Goal: Task Accomplishment & Management: Use online tool/utility

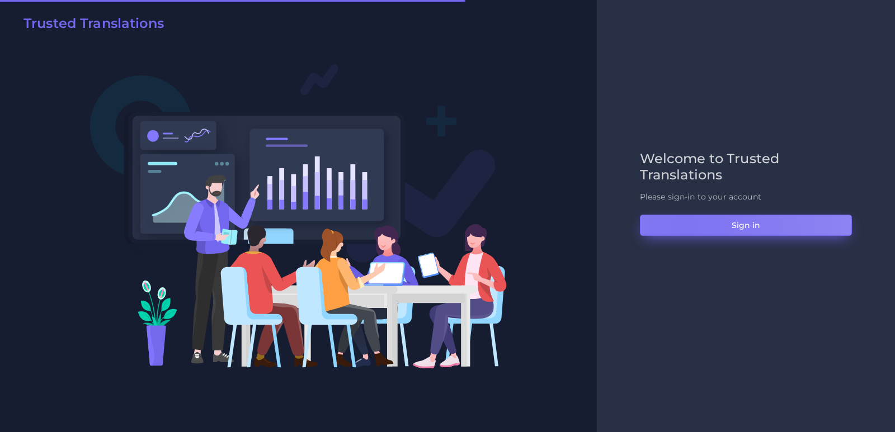
click at [685, 228] on button "Sign in" at bounding box center [746, 225] width 212 height 21
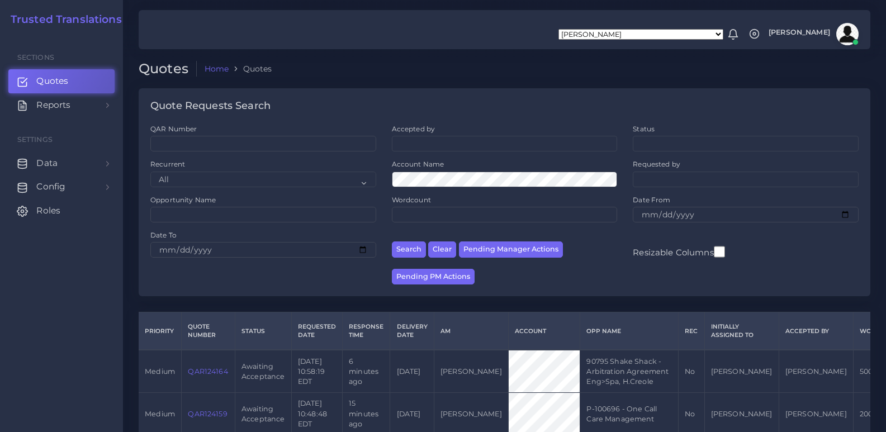
click at [447, 71] on ol "Home Quotes" at bounding box center [440, 69] width 487 height 16
click at [102, 112] on link "Reports" at bounding box center [61, 104] width 106 height 23
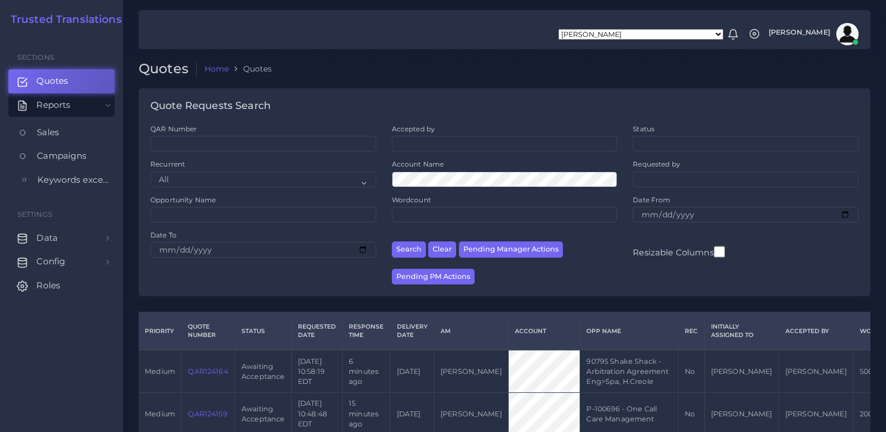
click at [84, 178] on span "Keywords excel processor" at bounding box center [73, 180] width 72 height 12
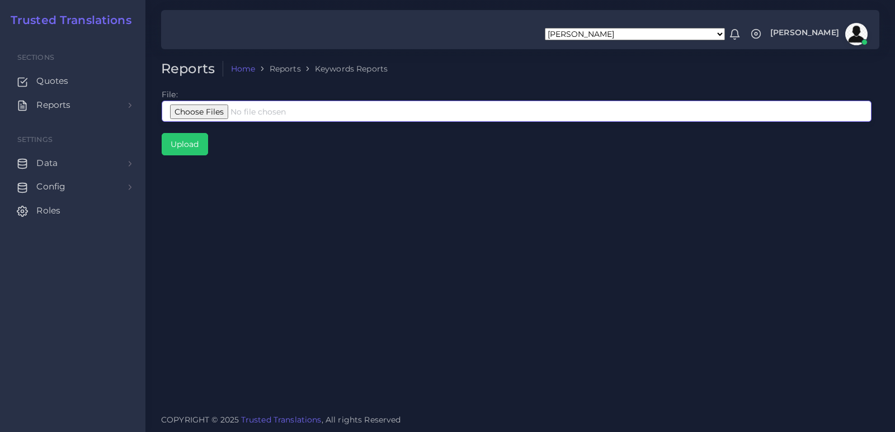
click at [226, 107] on input "file" at bounding box center [517, 111] width 710 height 21
type input "C:\fakepath\Google Interpreters Corto.xlsx"
click at [357, 265] on div "Reports Home Reports Keywords Reports File: Upload" at bounding box center [519, 203] width 749 height 406
click at [193, 148] on input "Upload" at bounding box center [184, 144] width 45 height 21
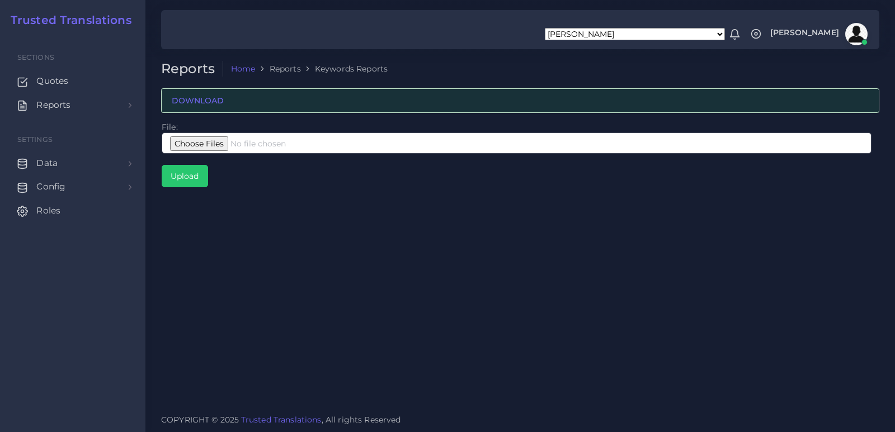
click at [409, 310] on div "Reports Home Reports Keywords Reports DOWNLOAD File: Upload" at bounding box center [519, 203] width 749 height 406
click at [381, 70] on li "Keywords Reports" at bounding box center [344, 68] width 87 height 11
click at [487, 215] on div "Reports Home Reports Keywords Reports DOWNLOAD File: Upload" at bounding box center [519, 203] width 749 height 406
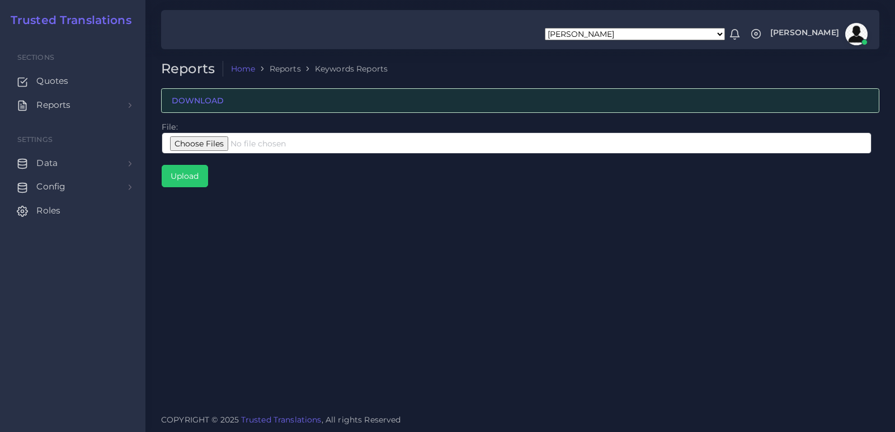
click at [482, 266] on div "Reports Home Reports Keywords Reports DOWNLOAD File: Upload" at bounding box center [519, 203] width 749 height 406
click at [475, 263] on div "Reports Home Reports Keywords Reports DOWNLOAD File: Upload" at bounding box center [519, 203] width 749 height 406
click at [267, 146] on input "file" at bounding box center [517, 143] width 710 height 21
type input "C:\fakepath\Google Interpreters Corto.xlsx"
click at [182, 175] on input "Upload" at bounding box center [184, 176] width 45 height 21
